Goal: Task Accomplishment & Management: Manage account settings

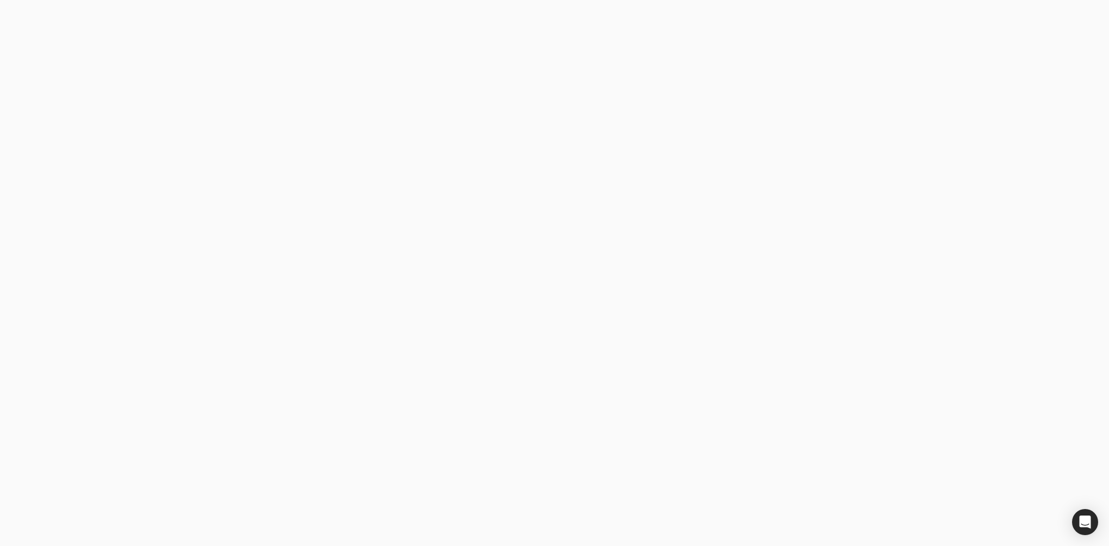
type email "[PERSON_NAME] Construction"
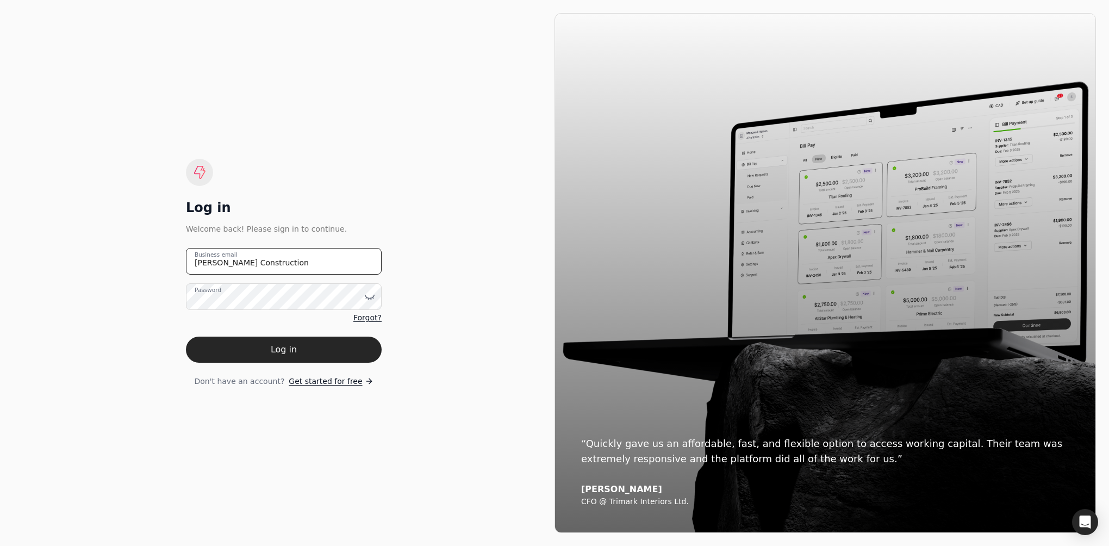
click at [274, 263] on email "[PERSON_NAME] Construction" at bounding box center [284, 261] width 196 height 27
type email "J"
type email "[EMAIL_ADDRESS][PERSON_NAME][DOMAIN_NAME]"
click at [277, 357] on button "Log in" at bounding box center [284, 350] width 196 height 26
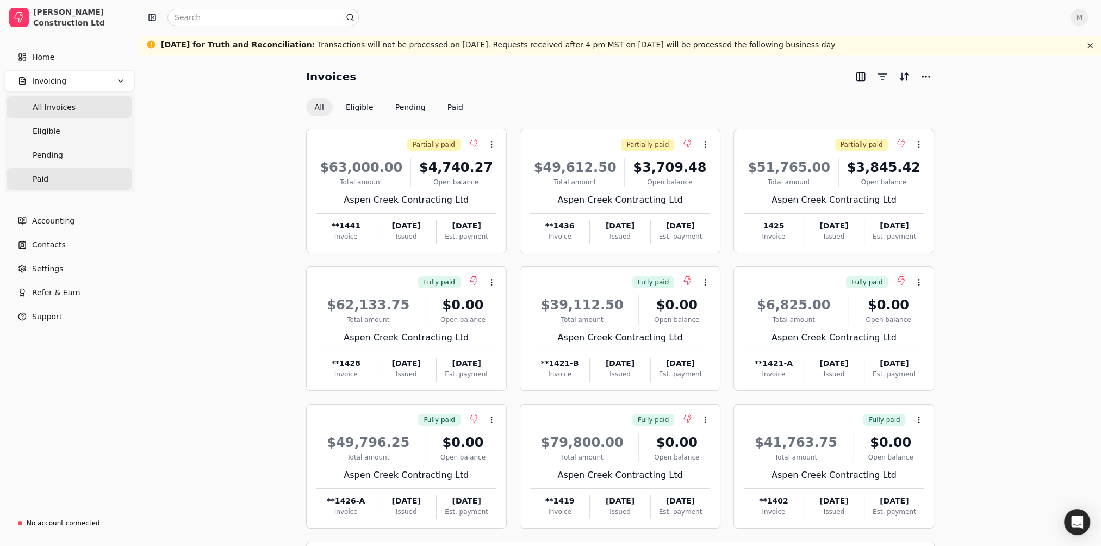
click at [48, 180] on link "Paid" at bounding box center [70, 179] width 126 height 22
click at [51, 227] on link "Accounting" at bounding box center [69, 221] width 130 height 22
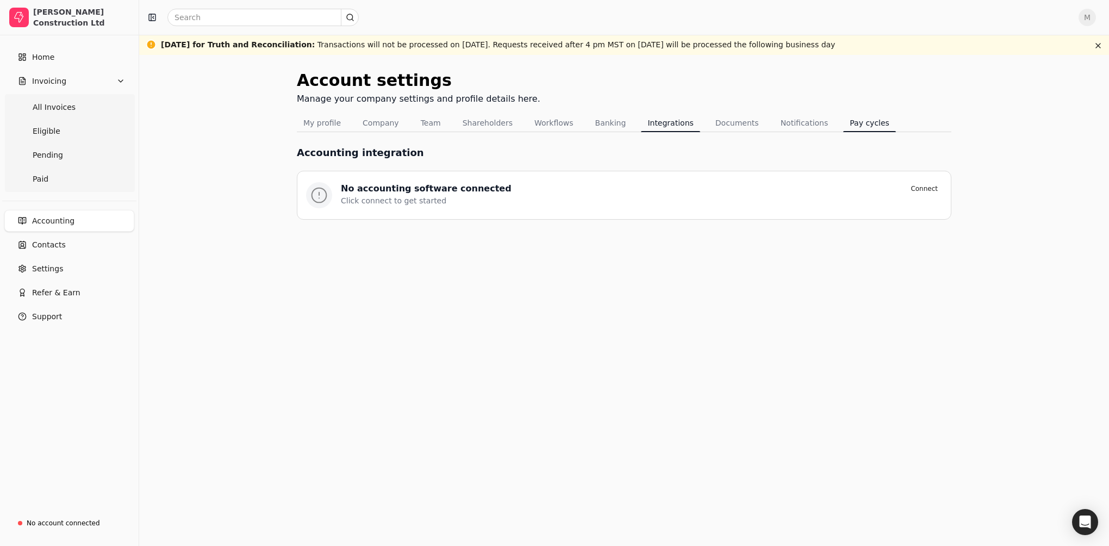
click at [843, 117] on button "Pay cycles" at bounding box center [869, 122] width 53 height 17
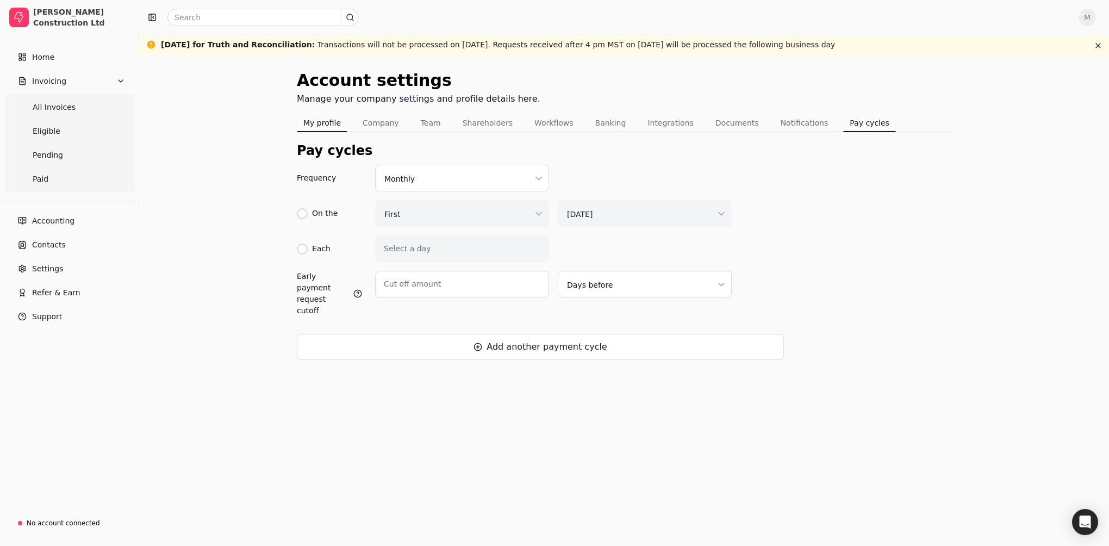
click at [328, 121] on button "My profile" at bounding box center [322, 122] width 51 height 17
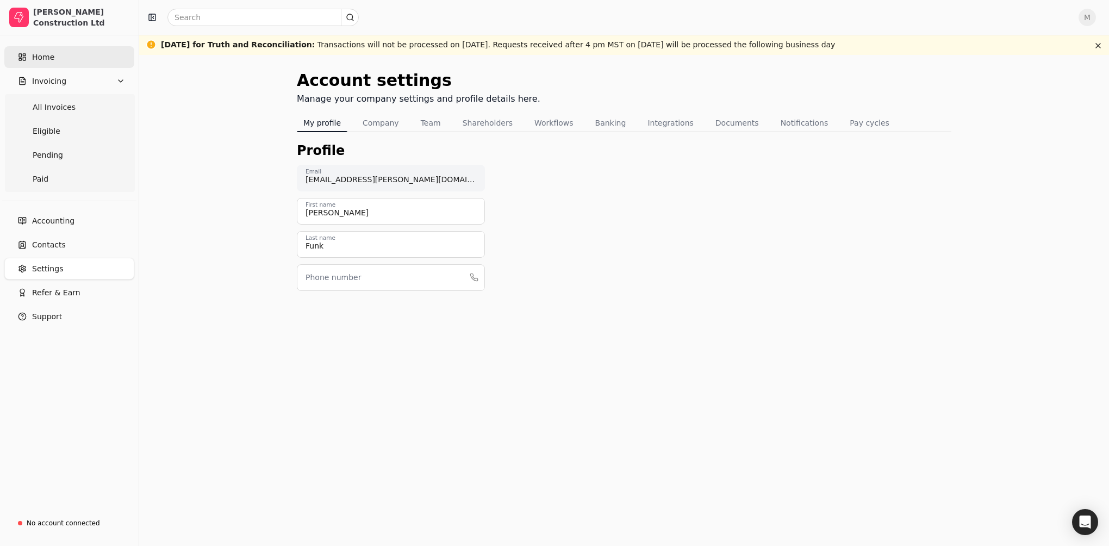
click at [73, 57] on link "Home" at bounding box center [69, 57] width 130 height 22
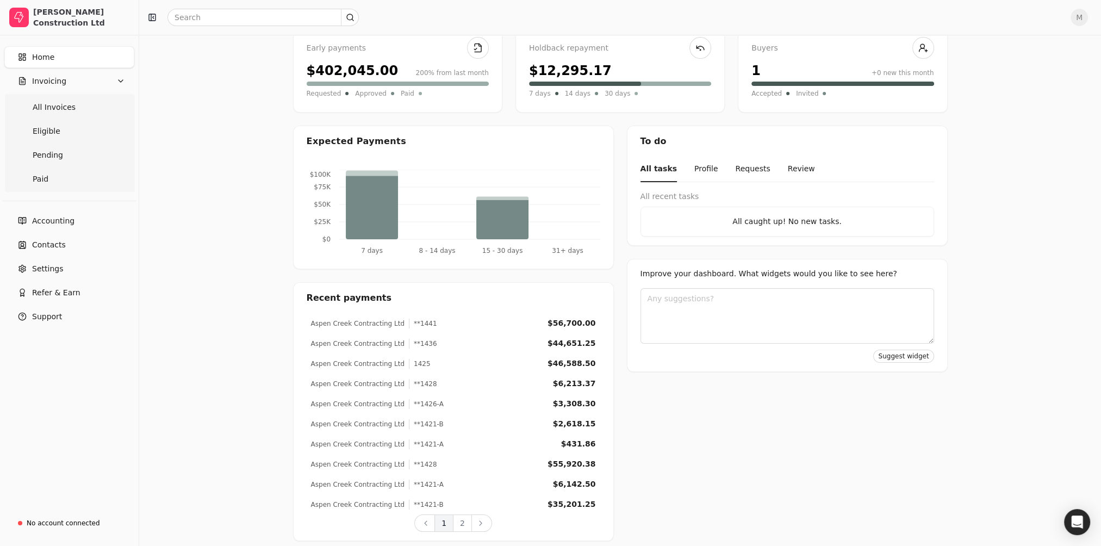
scroll to position [116, 0]
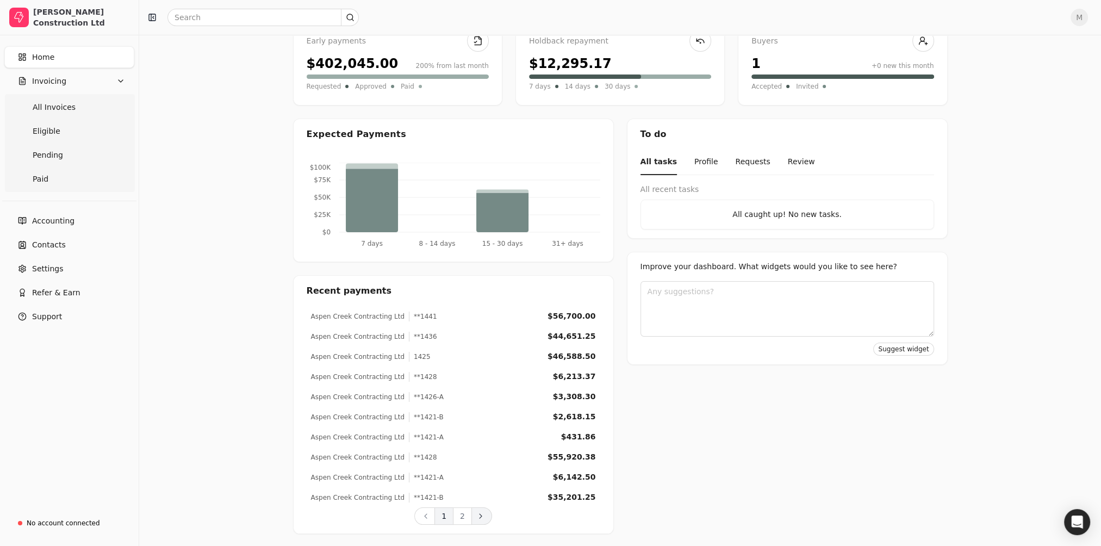
click at [483, 513] on icon at bounding box center [480, 516] width 9 height 9
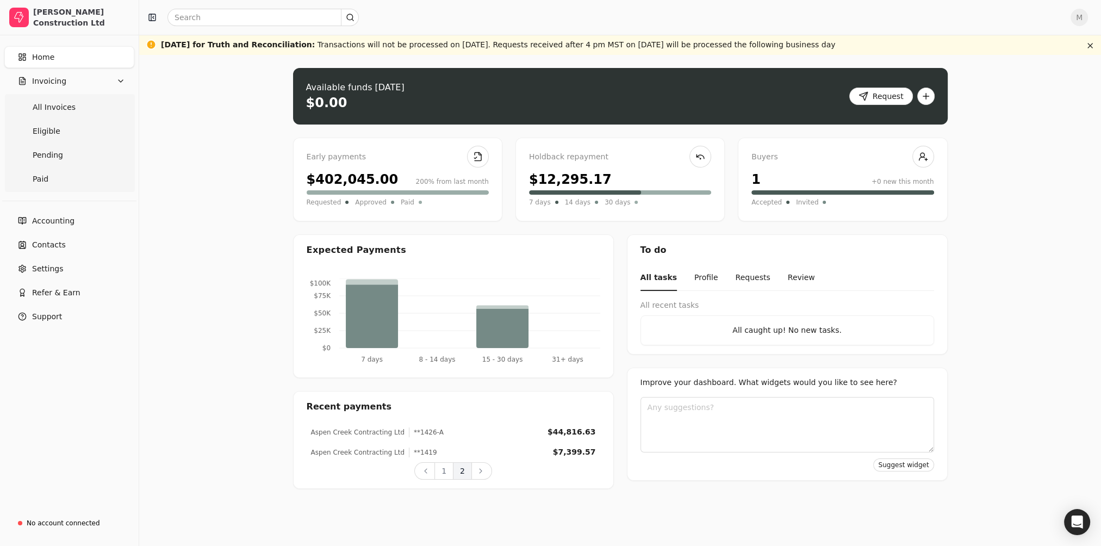
scroll to position [0, 0]
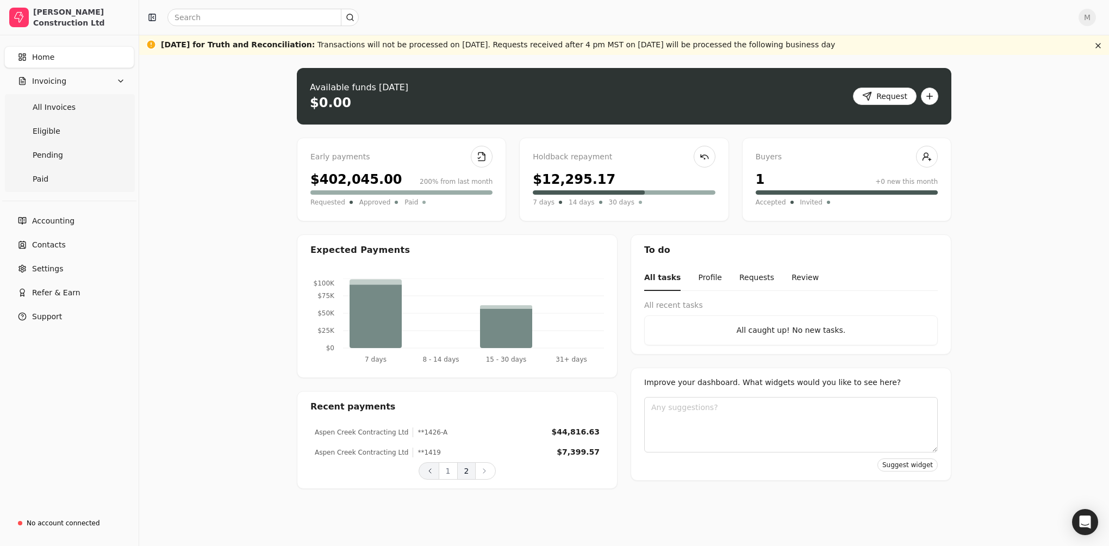
click at [427, 468] on icon at bounding box center [430, 471] width 9 height 9
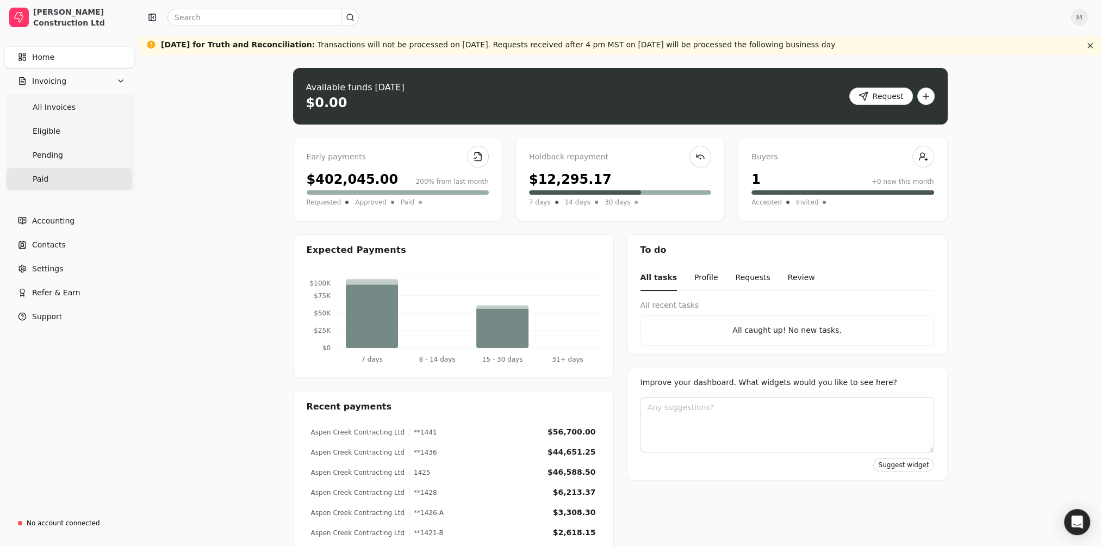
click at [60, 177] on link "Paid" at bounding box center [70, 179] width 126 height 22
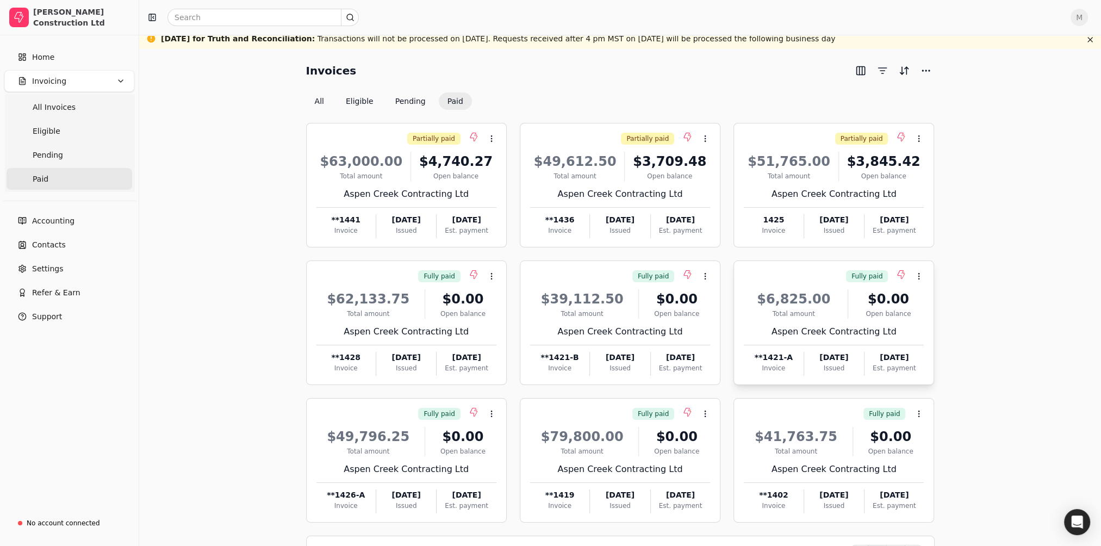
scroll to position [42, 0]
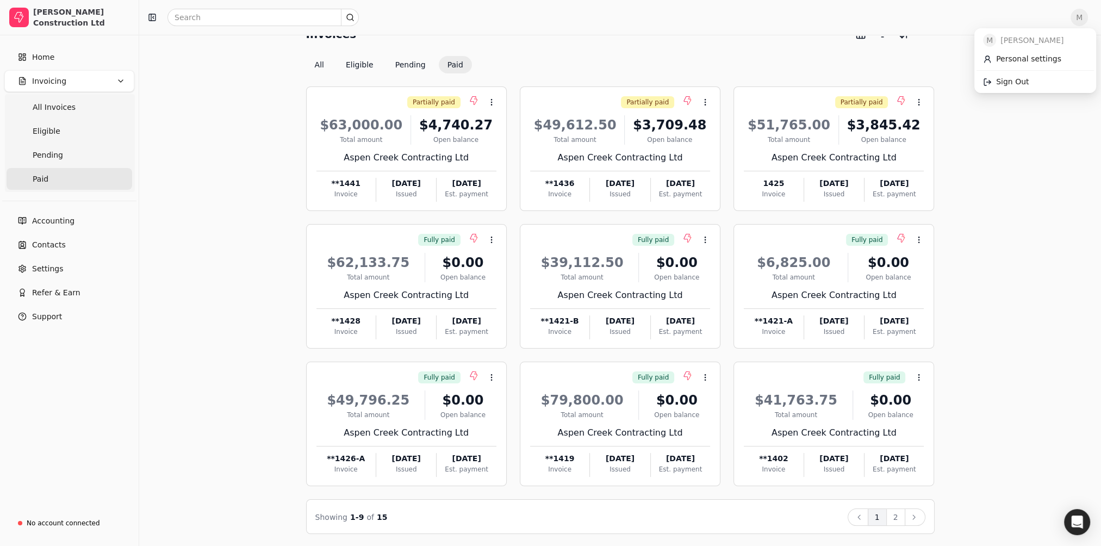
click at [1088, 16] on span "M" at bounding box center [1079, 17] width 17 height 17
click at [1013, 86] on span "Sign Out" at bounding box center [1012, 81] width 33 height 11
